Goal: Task Accomplishment & Management: Manage account settings

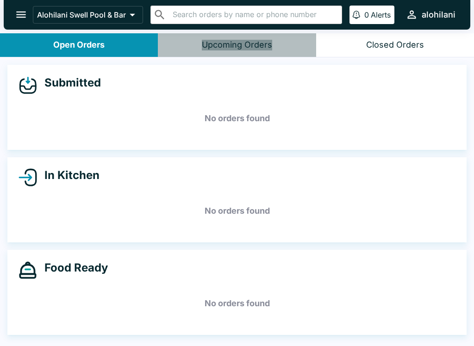
click at [249, 44] on div "Upcoming Orders" at bounding box center [237, 45] width 70 height 11
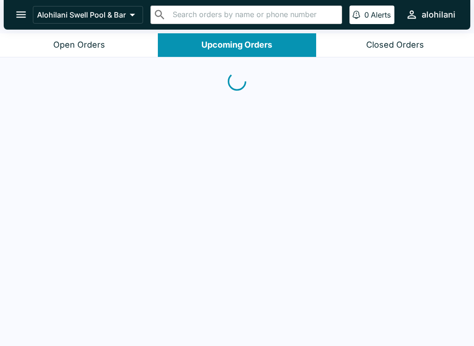
click at [404, 56] on button "Closed Orders" at bounding box center [395, 45] width 158 height 24
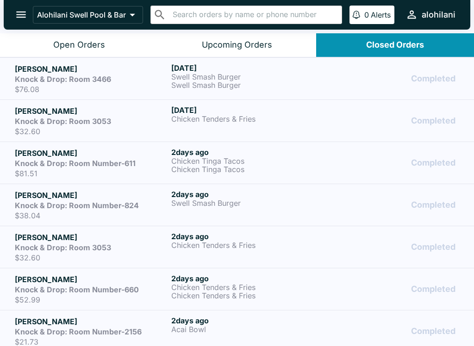
click at [95, 42] on div "Open Orders" at bounding box center [79, 45] width 52 height 11
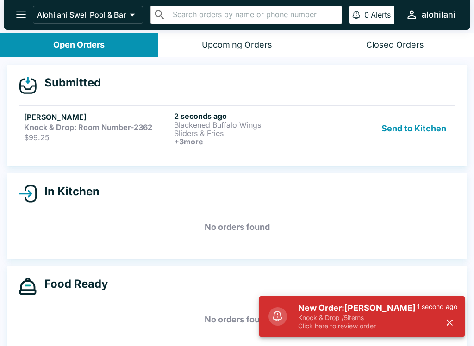
click at [26, 138] on p "$99.25" at bounding box center [97, 137] width 146 height 9
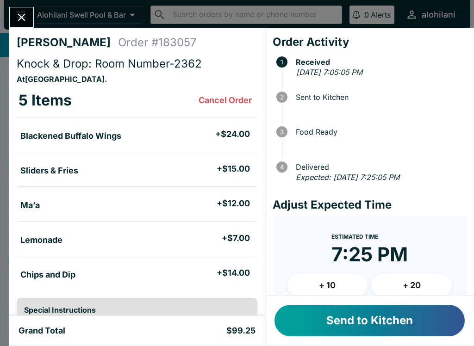
click at [371, 322] on button "Send to Kitchen" at bounding box center [369, 320] width 190 height 31
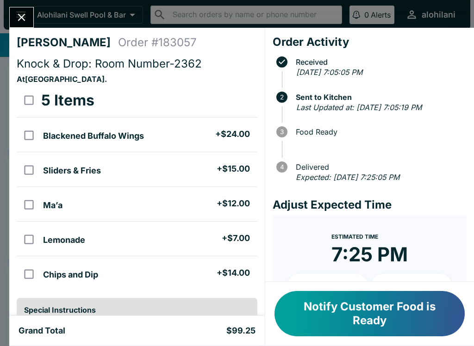
click at [20, 21] on icon "Close" at bounding box center [21, 17] width 12 height 12
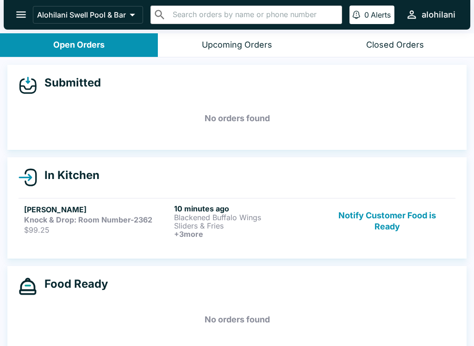
click at [280, 214] on p "Blackened Buffalo Wings" at bounding box center [247, 217] width 146 height 8
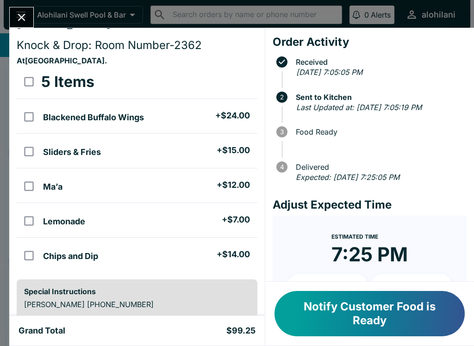
scroll to position [19, 0]
click at [398, 310] on button "Notify Customer Food is Ready" at bounding box center [369, 313] width 190 height 45
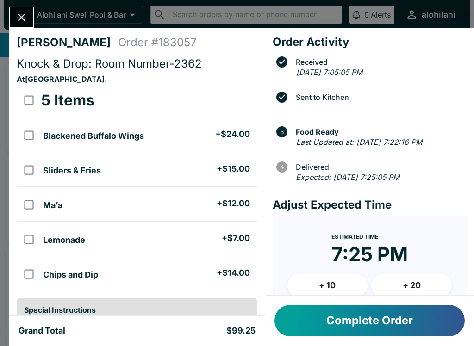
scroll to position [0, 0]
click at [322, 320] on button "Complete Order" at bounding box center [369, 320] width 190 height 31
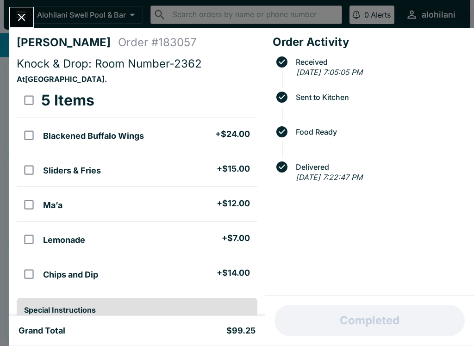
click at [28, 6] on div "[PERSON_NAME] Order # 183057 Knock & Drop: Room Number-2362 At [GEOGRAPHIC_DATA…" at bounding box center [237, 173] width 474 height 346
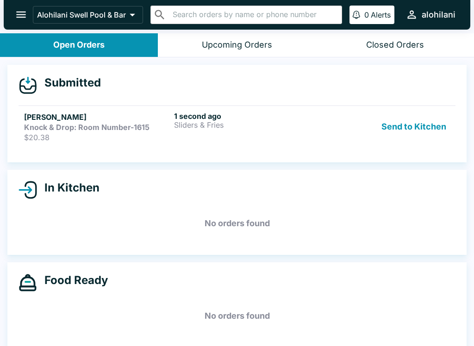
click at [316, 116] on h6 "1 second ago" at bounding box center [247, 116] width 146 height 9
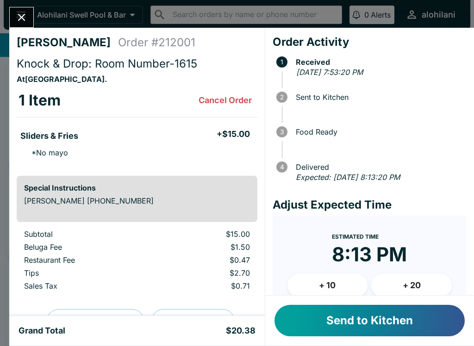
click at [424, 317] on button "Send to Kitchen" at bounding box center [369, 320] width 190 height 31
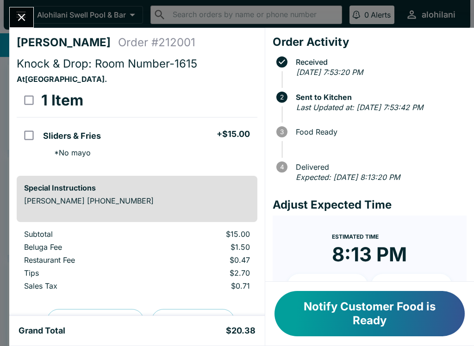
click at [25, 3] on div "[PERSON_NAME] Order # 212001 Knock & Drop: Room Number-1615 At [GEOGRAPHIC_DATA…" at bounding box center [237, 173] width 474 height 346
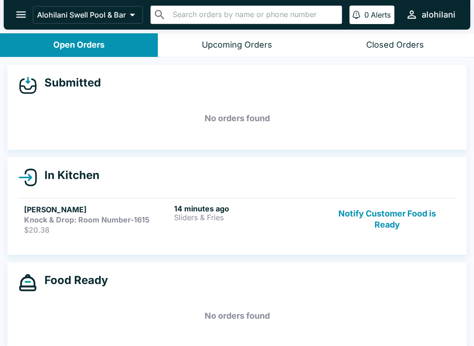
click at [284, 231] on div "14 minutes ago Sliders & Fries" at bounding box center [247, 219] width 146 height 31
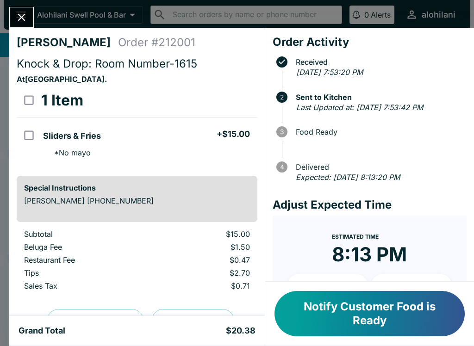
click at [316, 311] on button "Notify Customer Food is Ready" at bounding box center [369, 313] width 190 height 45
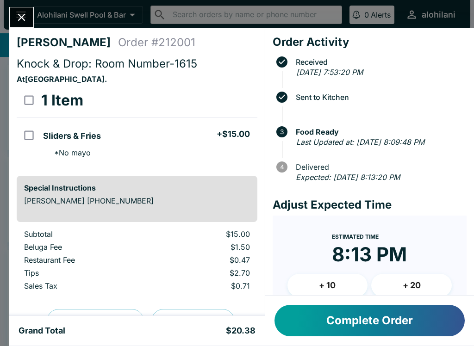
click at [412, 322] on button "Complete Order" at bounding box center [369, 320] width 190 height 31
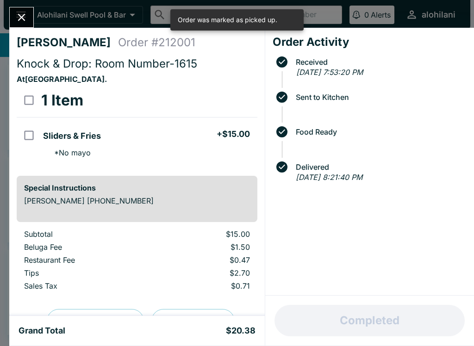
click at [22, 21] on icon "Close" at bounding box center [21, 17] width 12 height 12
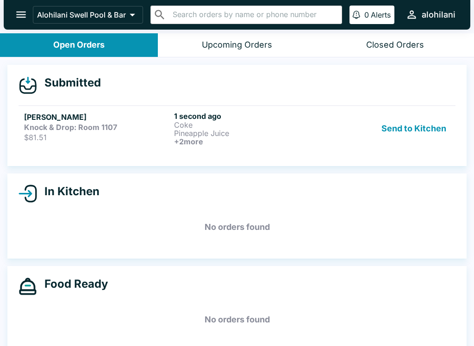
click at [260, 123] on p "Coke" at bounding box center [247, 125] width 146 height 8
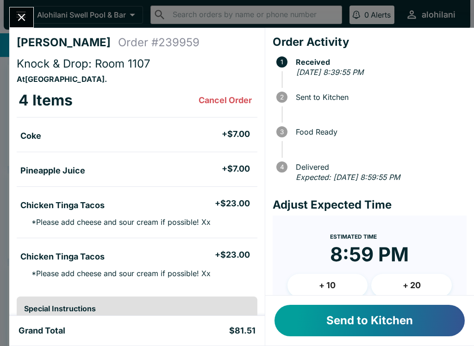
click at [392, 324] on button "Send to Kitchen" at bounding box center [369, 320] width 190 height 31
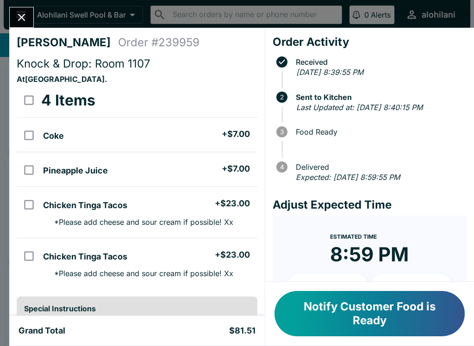
click at [422, 309] on button "Notify Customer Food is Ready" at bounding box center [369, 313] width 190 height 45
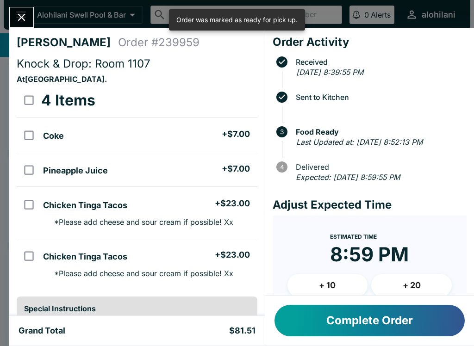
click at [398, 324] on button "Complete Order" at bounding box center [369, 320] width 190 height 31
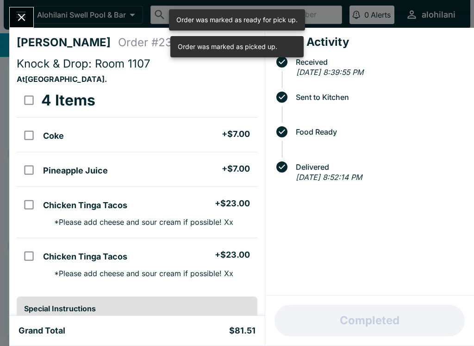
click at [32, 22] on button "Close" at bounding box center [22, 17] width 24 height 20
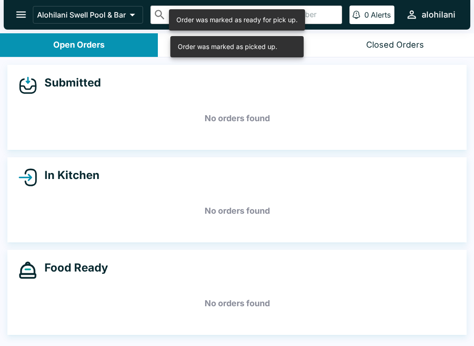
click at [398, 43] on div "Closed Orders" at bounding box center [395, 45] width 58 height 11
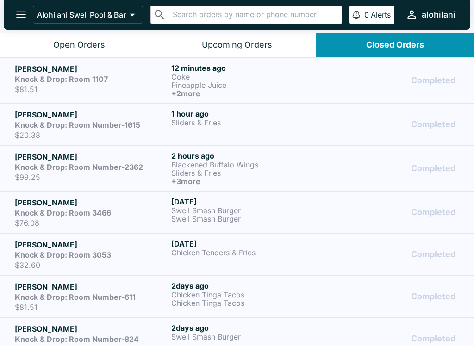
click at [58, 43] on div "Open Orders" at bounding box center [79, 45] width 52 height 11
